Goal: Browse casually

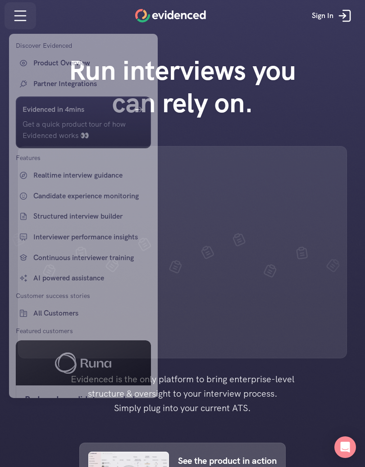
click at [18, 20] on div at bounding box center [182, 233] width 365 height 467
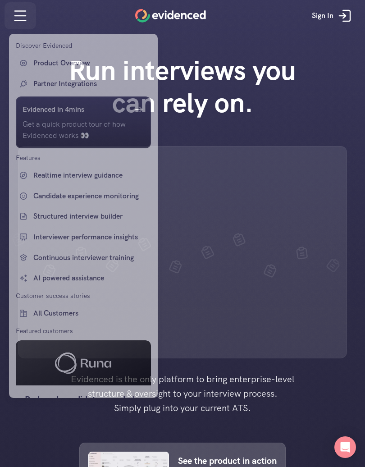
click at [23, 14] on div at bounding box center [182, 233] width 365 height 467
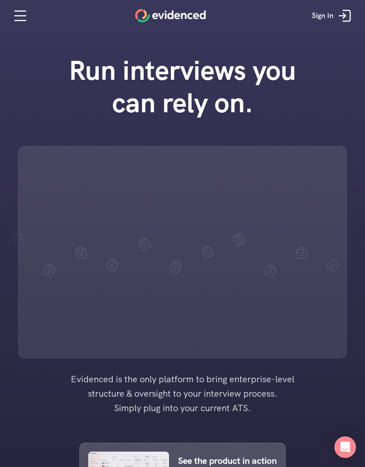
click at [18, 10] on icon at bounding box center [20, 16] width 18 height 18
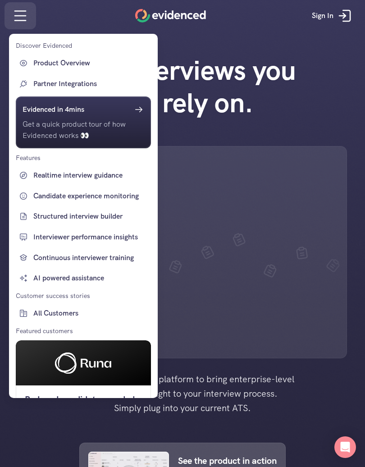
click at [21, 19] on div at bounding box center [182, 233] width 365 height 467
click at [344, 262] on div at bounding box center [182, 233] width 365 height 467
